Goal: Task Accomplishment & Management: Complete application form

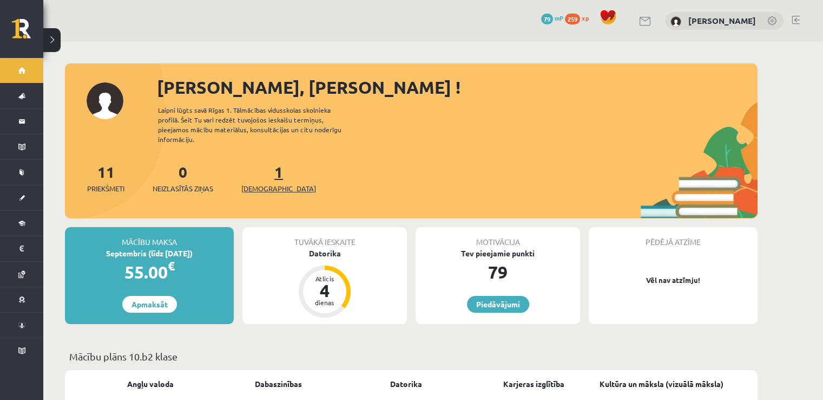
click at [259, 183] on span "[DEMOGRAPHIC_DATA]" at bounding box center [278, 188] width 75 height 11
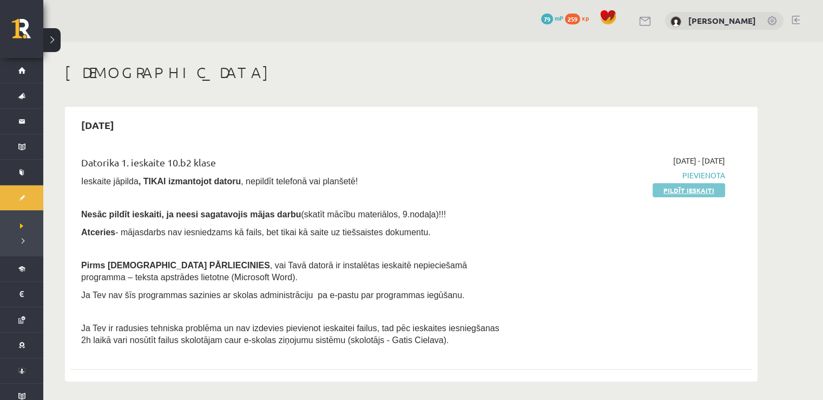
click at [708, 190] on link "Pildīt ieskaiti" at bounding box center [689, 190] width 73 height 14
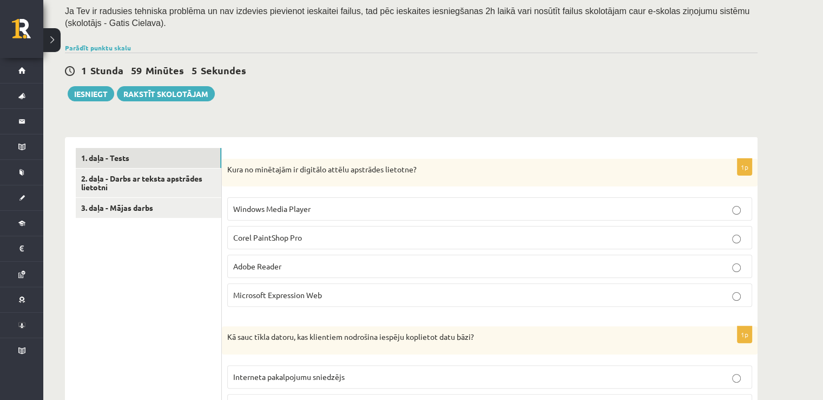
scroll to position [252, 0]
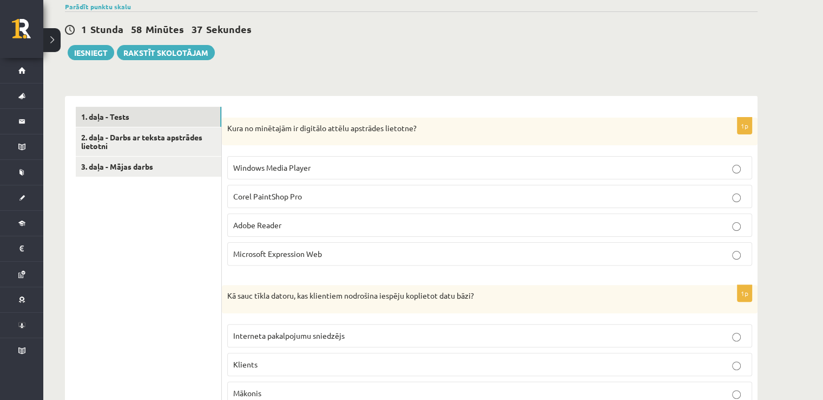
click at [342, 193] on p "Corel PaintShop Pro" at bounding box center [489, 196] width 513 height 11
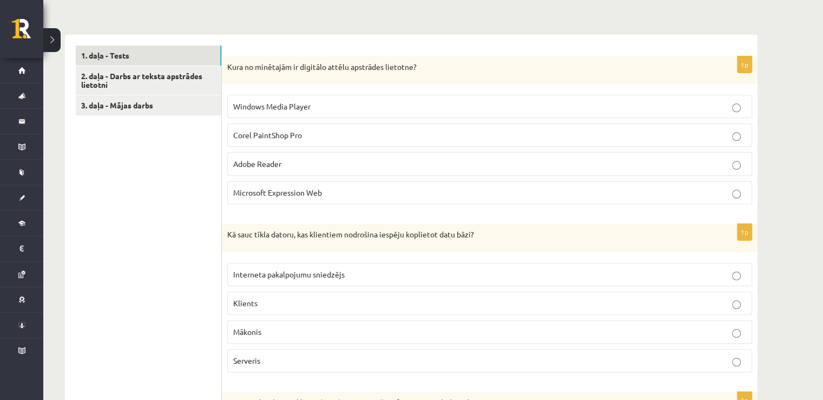
scroll to position [325, 0]
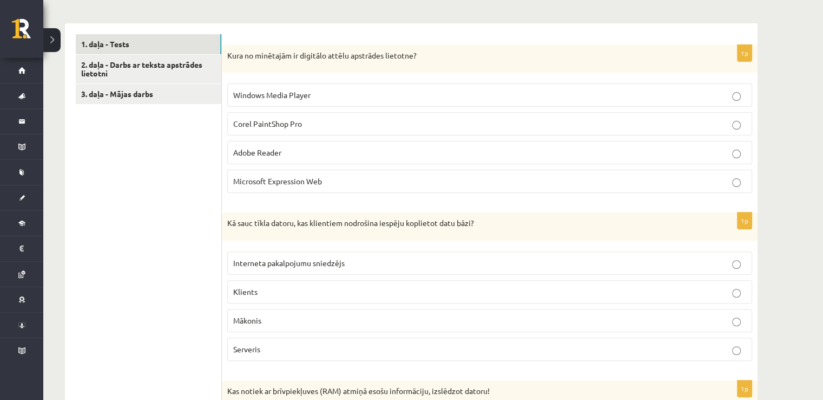
click at [300, 357] on label "Serveris" at bounding box center [489, 348] width 525 height 23
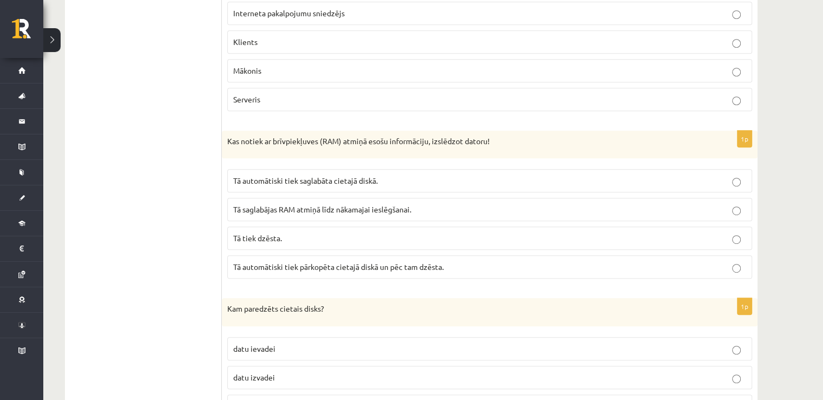
scroll to position [577, 0]
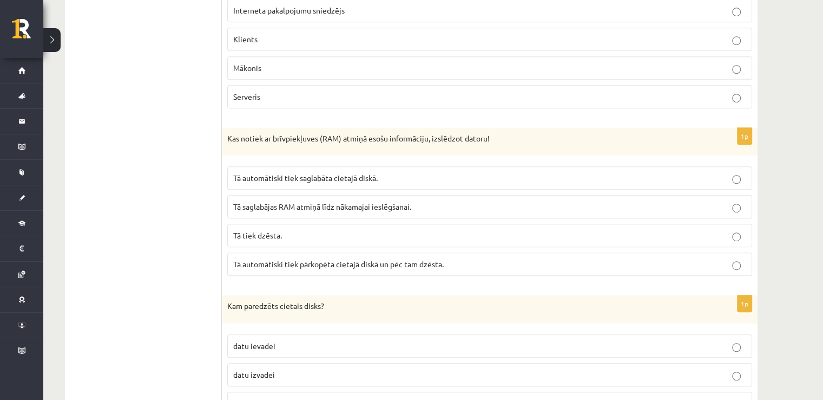
click at [415, 172] on p "Tā automātiski tiek saglabāta cietajā diskā." at bounding box center [489, 177] width 513 height 11
click at [391, 254] on label "Tā automātiski tiek pārkopēta cietajā diskā un pēc tam dzēsta." at bounding box center [489, 263] width 525 height 23
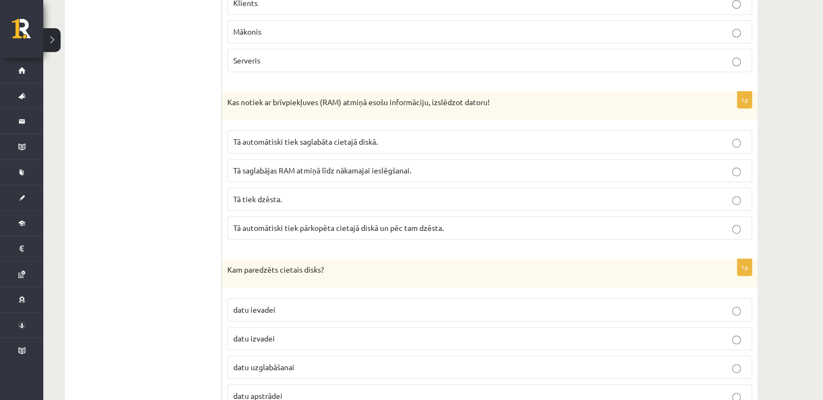
scroll to position [650, 0]
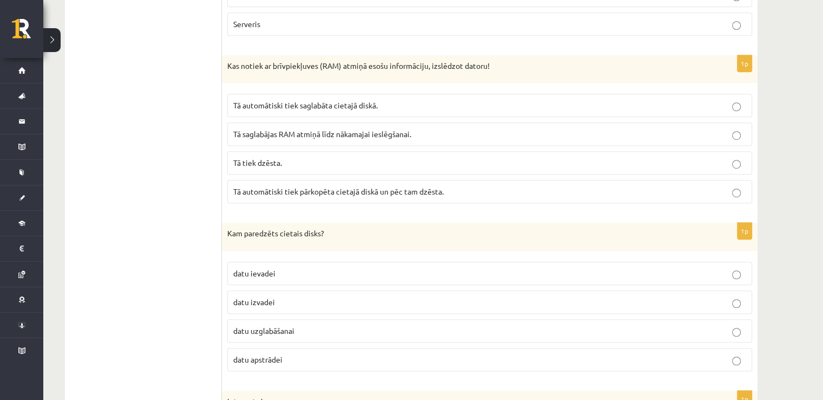
click at [319, 330] on p "datu uzglabāšanai" at bounding box center [489, 330] width 513 height 11
click at [470, 162] on p "Tā tiek dzēsta." at bounding box center [489, 162] width 513 height 11
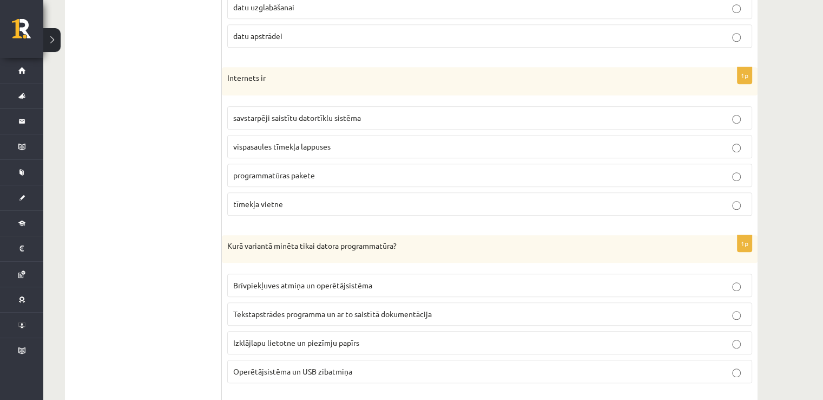
scroll to position [975, 0]
click at [368, 114] on p "savstarpēji saistītu datortīklu sistēma" at bounding box center [489, 115] width 513 height 11
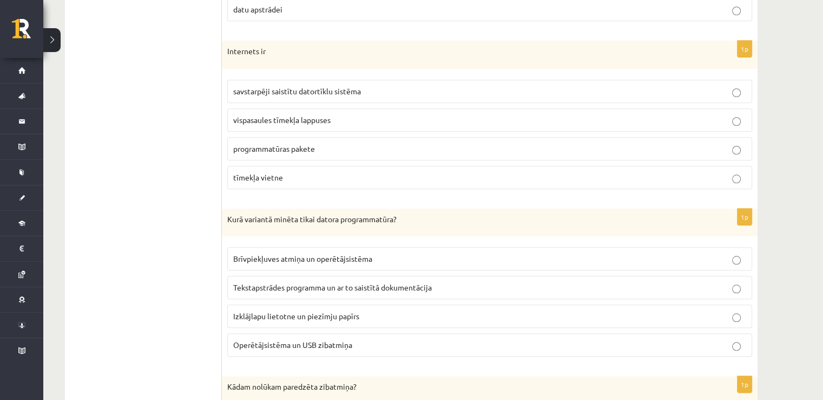
scroll to position [1010, 0]
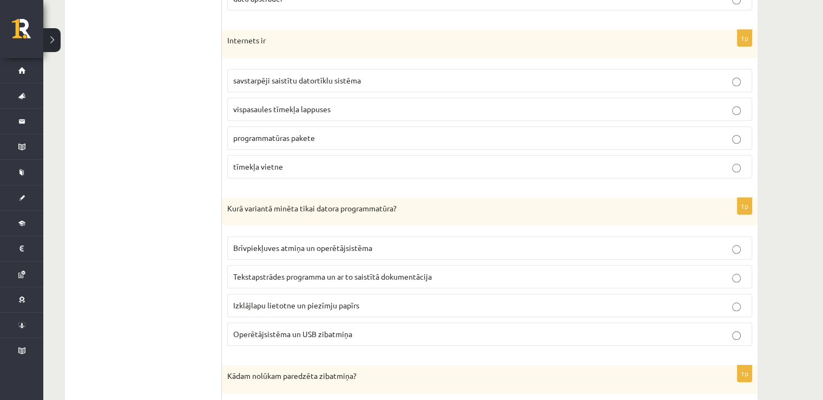
click at [367, 277] on p "Tekstapstrādes programma un ar to saistītā dokumentācija" at bounding box center [489, 276] width 513 height 11
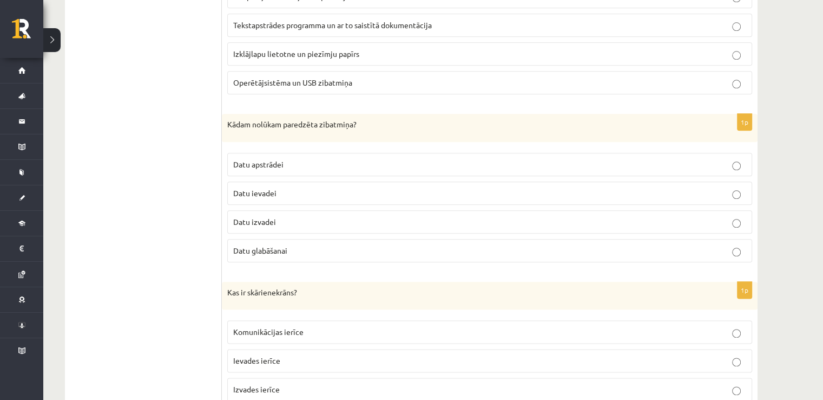
scroll to position [1263, 0]
click at [310, 249] on label "Datu glabāšanai" at bounding box center [489, 248] width 525 height 23
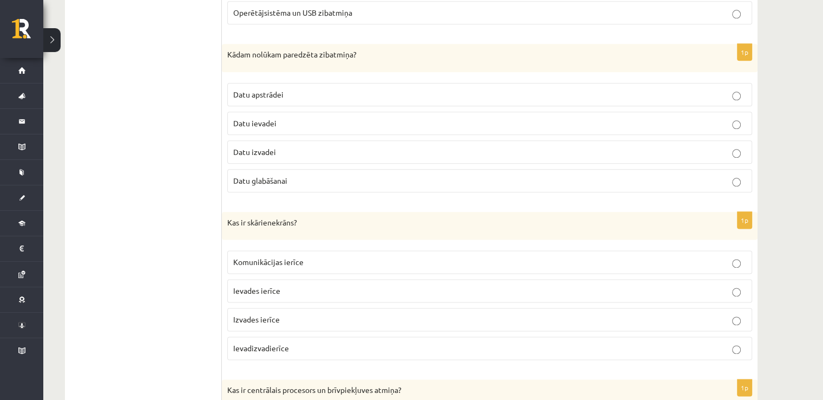
scroll to position [1335, 0]
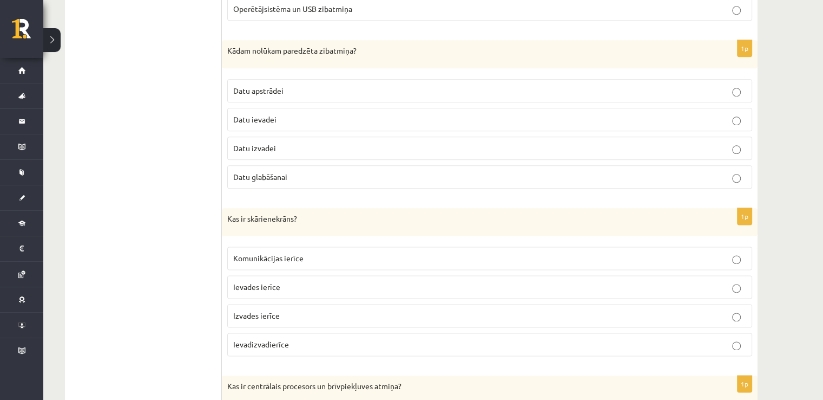
click at [308, 285] on p "Ievades ierīce" at bounding box center [489, 286] width 513 height 11
click at [306, 304] on label "Izvades ierīce" at bounding box center [489, 315] width 525 height 23
click at [303, 341] on p "Ievadizvadierīce" at bounding box center [489, 343] width 513 height 11
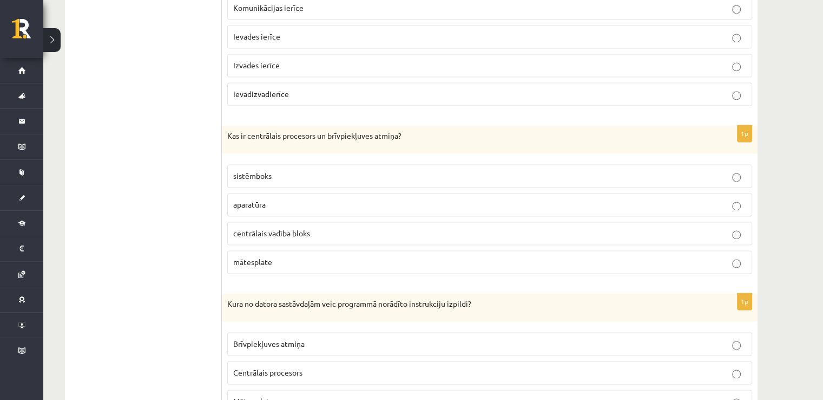
scroll to position [1588, 0]
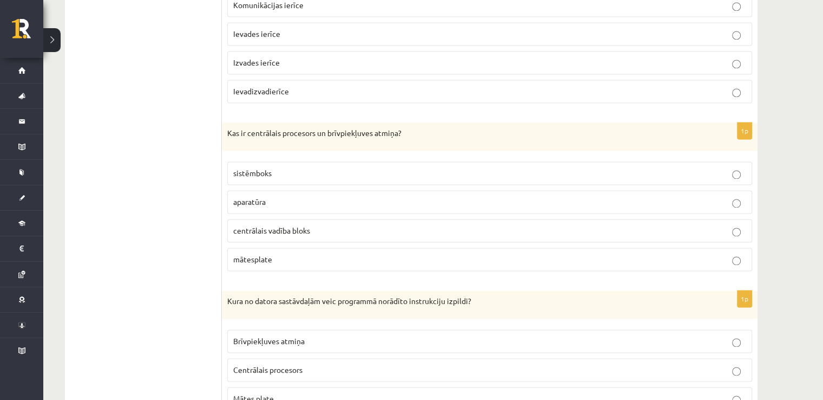
click at [401, 190] on label "aparatūra" at bounding box center [489, 201] width 525 height 23
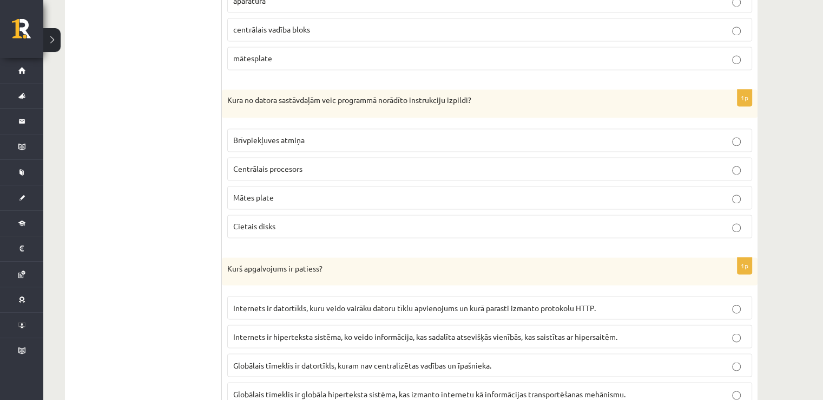
scroll to position [1805, 0]
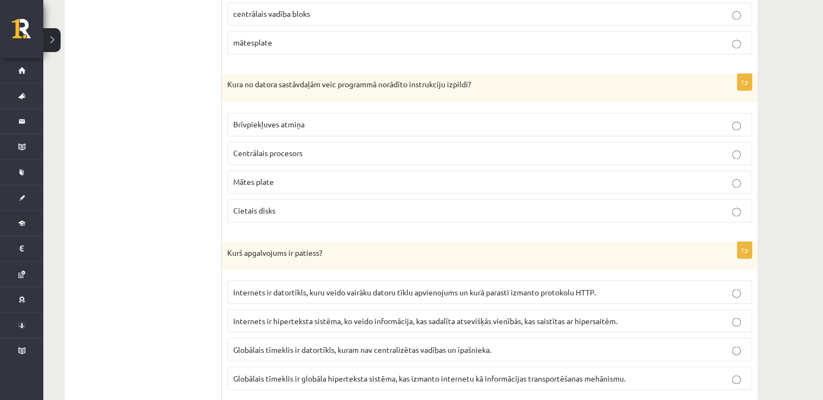
click at [344, 148] on p "Centrālais procesors" at bounding box center [489, 152] width 513 height 11
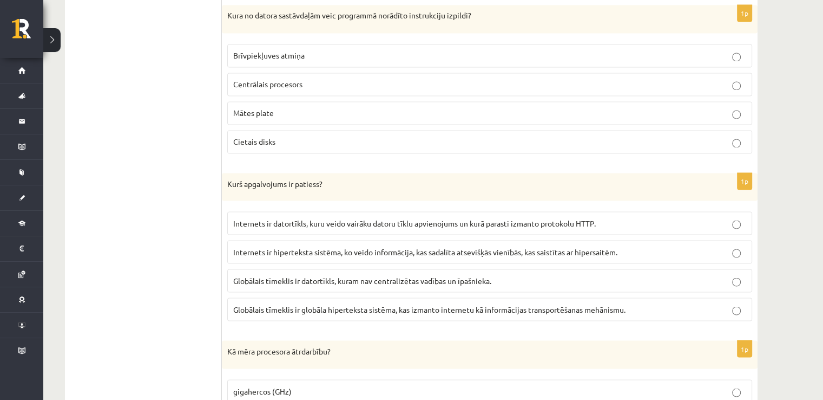
scroll to position [1877, 0]
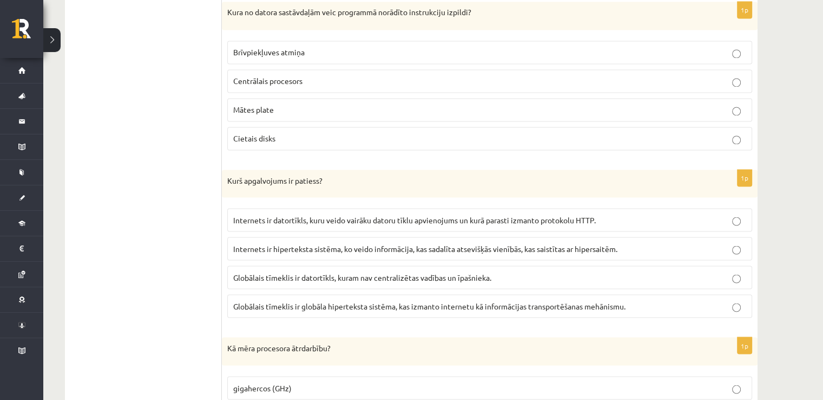
click at [382, 214] on span "Internets ir datortīkls, kuru veido vairāku datoru tīklu apvienojums un kurā pa…" at bounding box center [414, 219] width 363 height 10
click at [390, 273] on label "Globālais tīmeklis ir datortīkls, kuram nav centralizētas vadības un īpašnieka." at bounding box center [489, 276] width 525 height 23
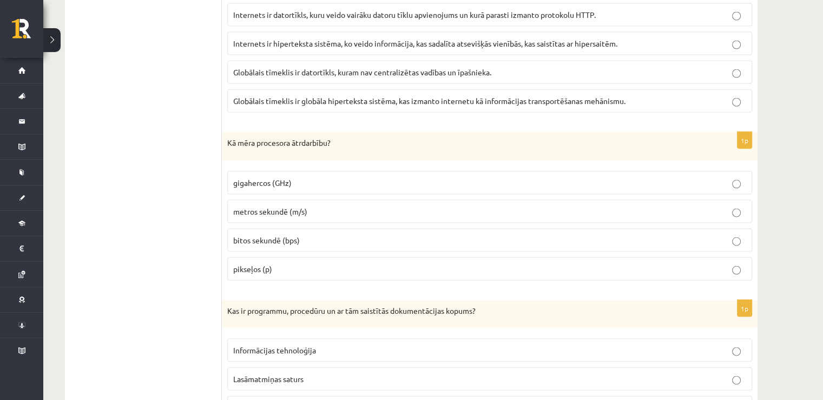
scroll to position [2093, 0]
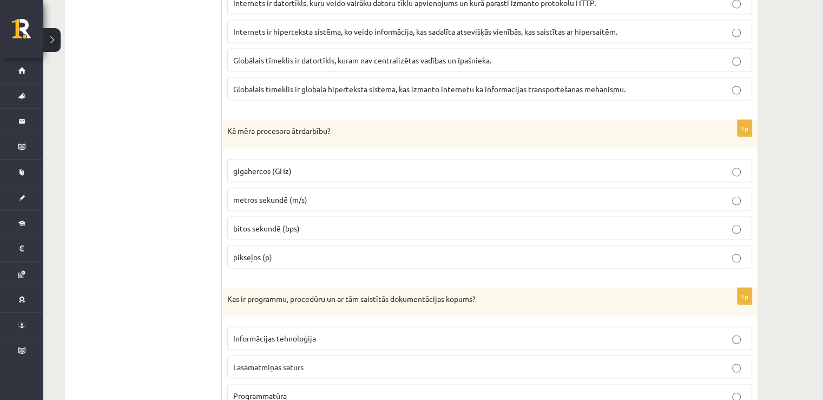
click at [323, 223] on p "bitos sekundē (bps)" at bounding box center [489, 228] width 513 height 11
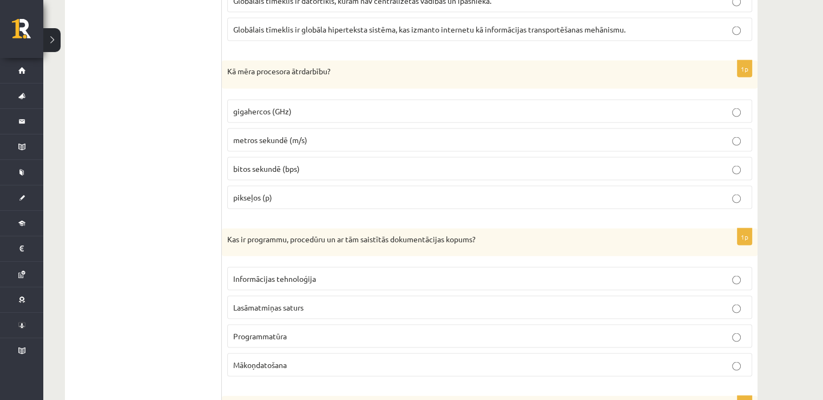
scroll to position [2166, 0]
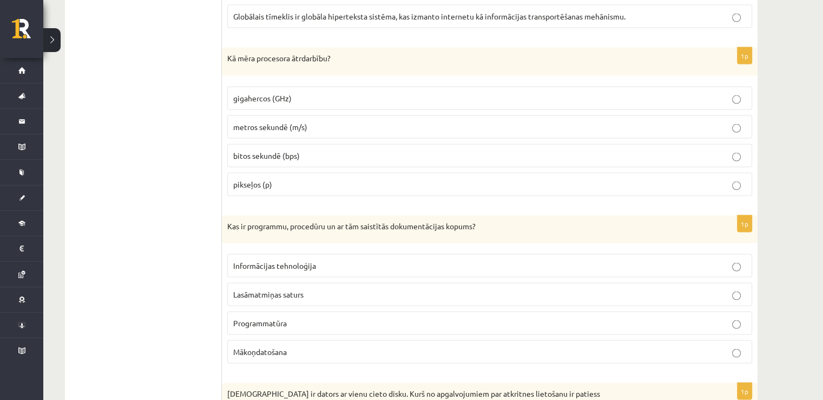
click at [335, 260] on p "Informācijas tehnoloģija" at bounding box center [489, 265] width 513 height 11
click at [375, 93] on p "gigahercos (GHz)" at bounding box center [489, 98] width 513 height 11
click at [355, 322] on label "Programmatūra" at bounding box center [489, 322] width 525 height 23
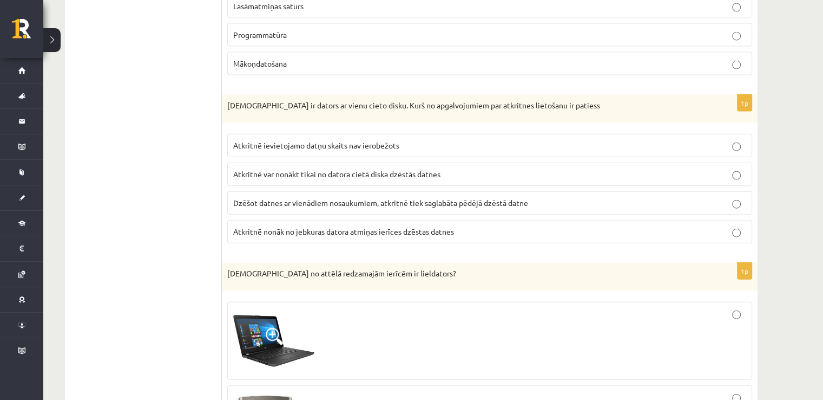
scroll to position [2454, 0]
click at [372, 133] on label "Atkritnē ievietojamo datņu skaits nav ierobežots" at bounding box center [489, 144] width 525 height 23
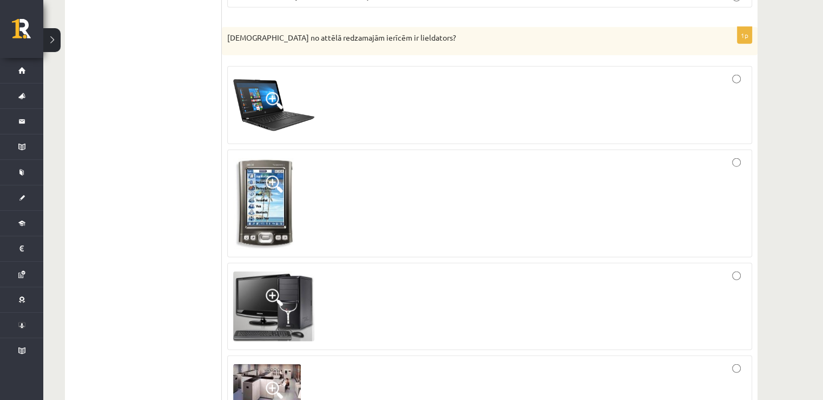
scroll to position [2743, 0]
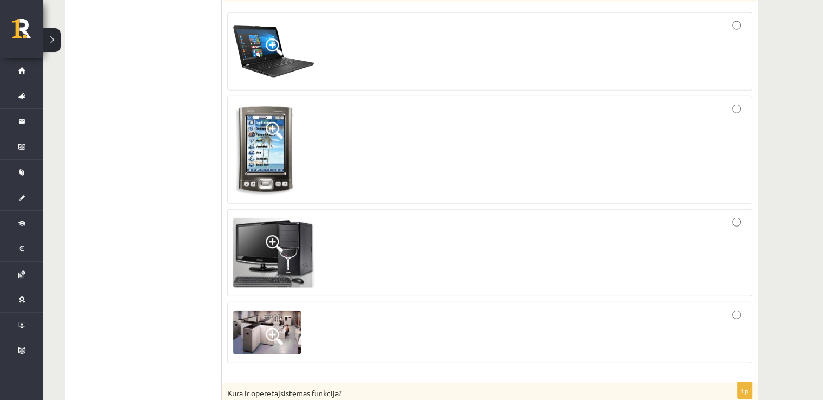
click at [587, 323] on div at bounding box center [489, 332] width 513 height 49
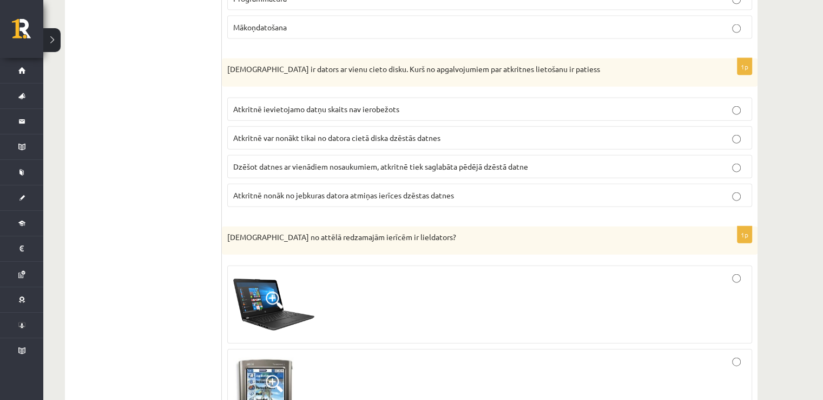
scroll to position [2382, 0]
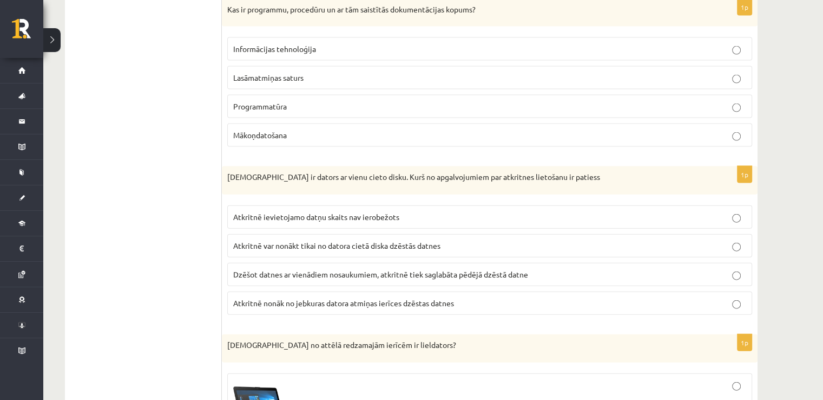
click at [358, 240] on label "Atkritnē var nonākt tikai no datora cietā diska dzēstās datnes" at bounding box center [489, 245] width 525 height 23
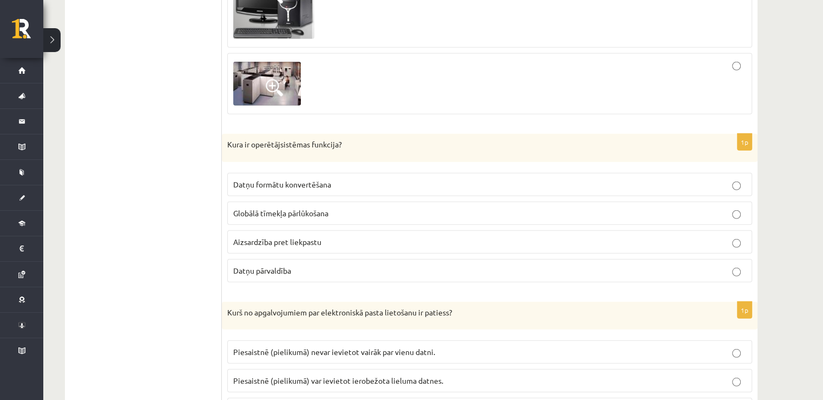
scroll to position [2996, 0]
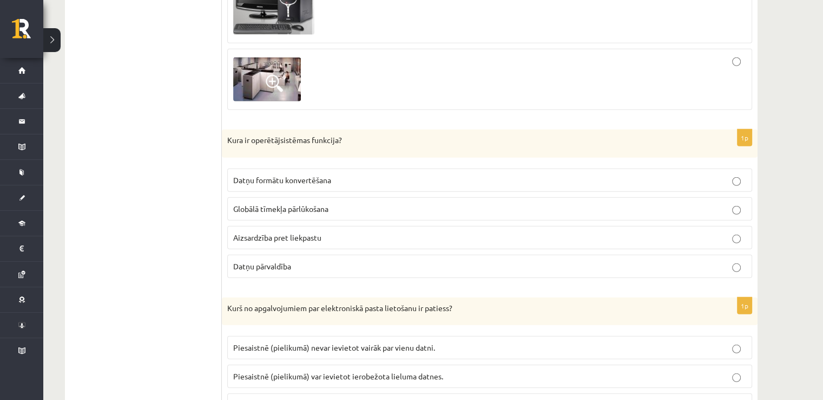
click at [306, 260] on p "Datņu pārvaldība" at bounding box center [489, 265] width 513 height 11
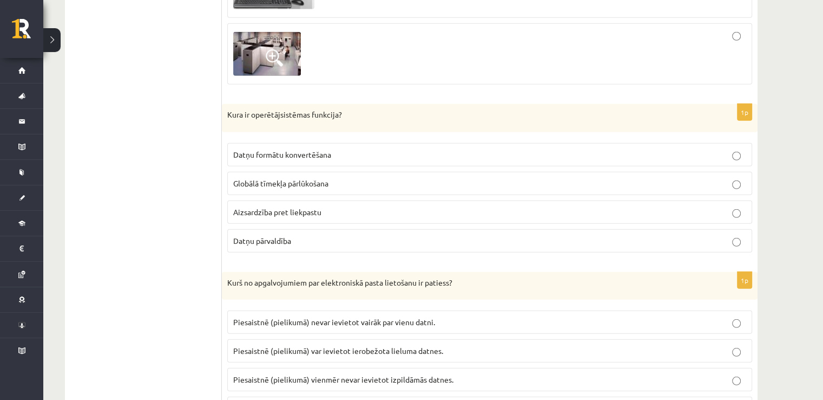
scroll to position [3068, 0]
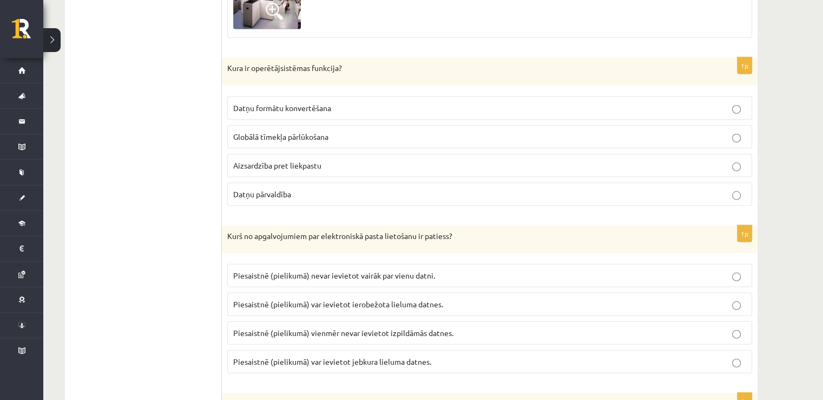
click at [348, 356] on label "Piesaistnē (pielikumā) var ievietot jebkura lieluma datnes." at bounding box center [489, 361] width 525 height 23
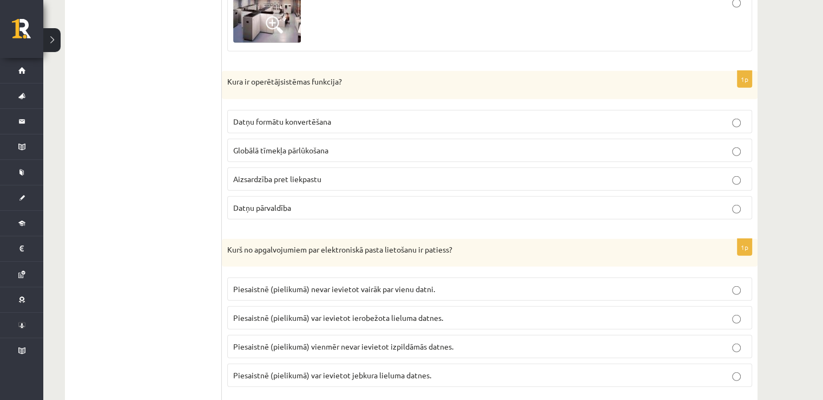
scroll to position [3090, 0]
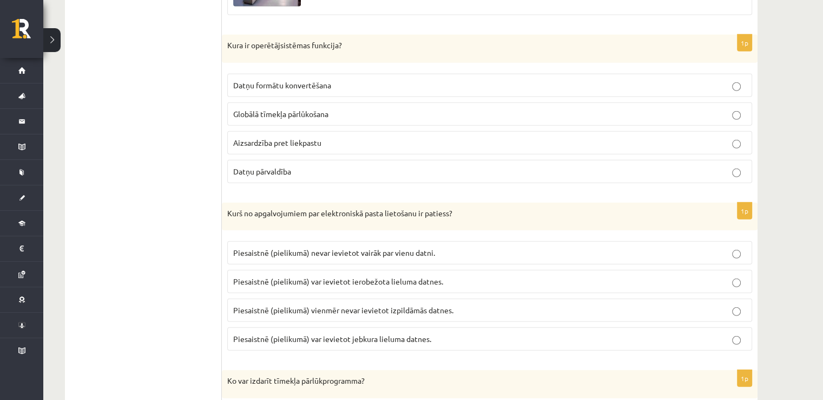
click at [458, 276] on p "Piesaistnē (pielikumā) var ievietot ierobežota lieluma datnes." at bounding box center [489, 281] width 513 height 11
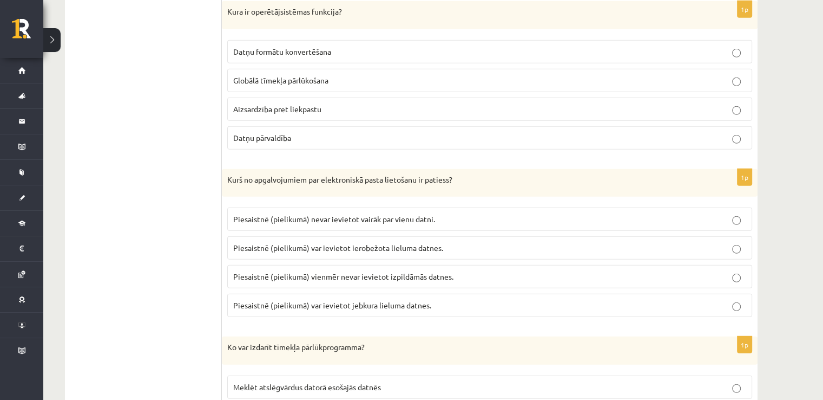
scroll to position [3235, 0]
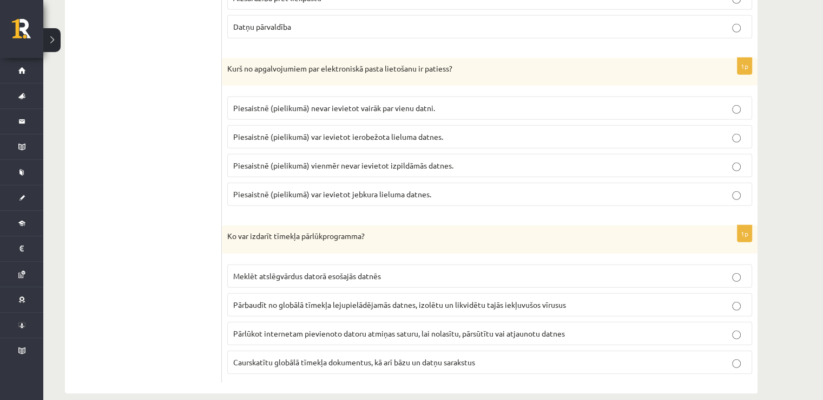
click at [447, 328] on label "Pārlūkot internetam pievienoto datoru atmiņas saturu, lai nolasītu, pārsūtītu v…" at bounding box center [489, 333] width 525 height 23
click at [426, 356] on p "Caurskatītu globālā tīmekļa dokumentus, kā arī bāzu un datņu sarakstus" at bounding box center [489, 361] width 513 height 11
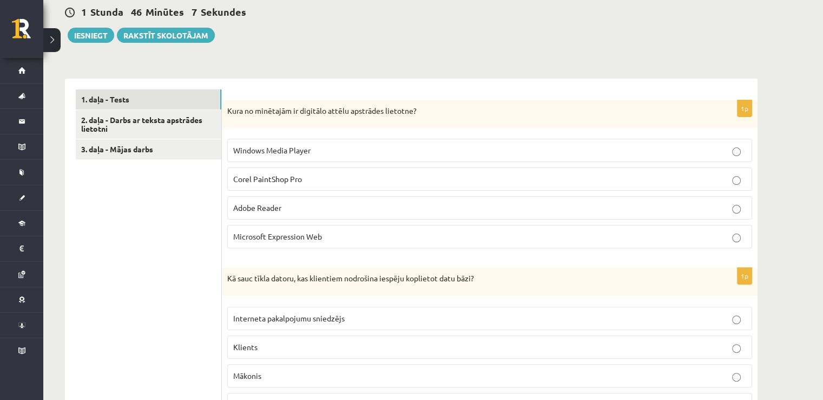
scroll to position [95, 0]
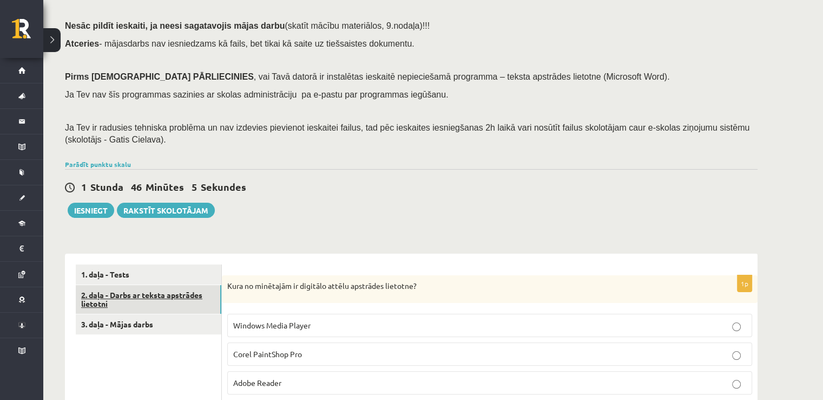
click at [171, 302] on link "2. daļa - Darbs ar teksta apstrādes lietotni" at bounding box center [149, 299] width 146 height 29
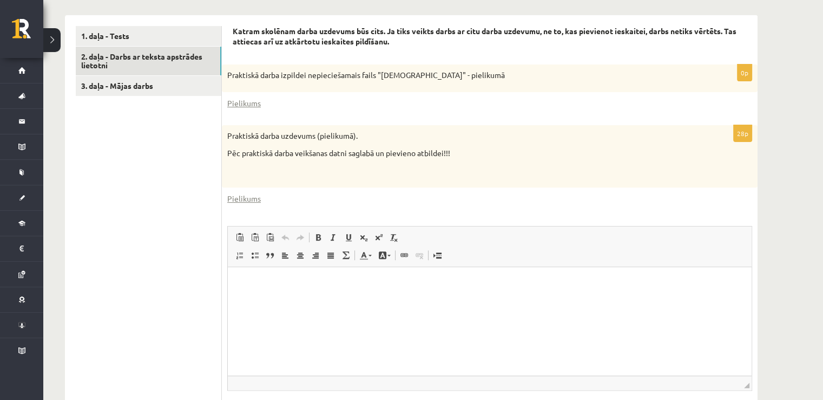
scroll to position [309, 0]
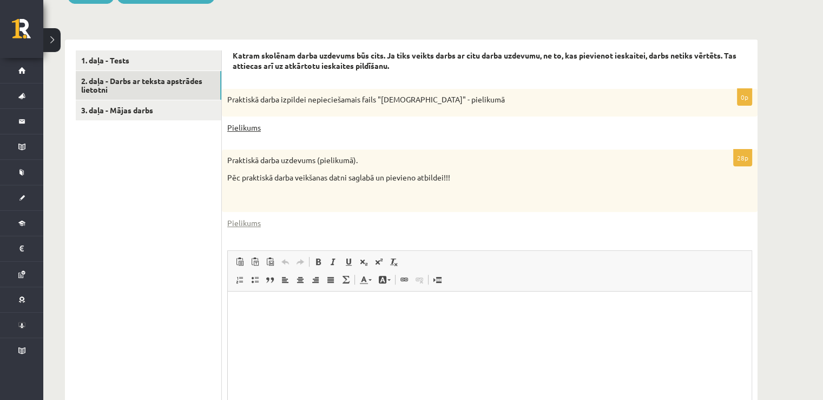
click at [254, 129] on link "Pielikums" at bounding box center [244, 127] width 34 height 11
click at [233, 222] on link "Pielikums" at bounding box center [244, 222] width 34 height 11
click at [240, 224] on link "Pielikums" at bounding box center [244, 222] width 34 height 11
